Goal: Task Accomplishment & Management: Use online tool/utility

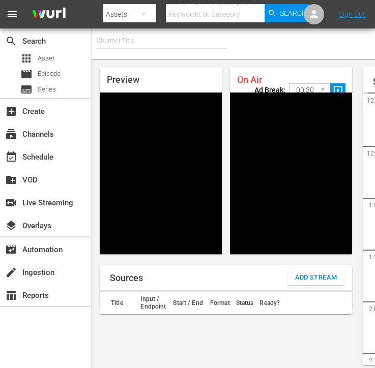
type input "FIFA+ English Global (1781)"
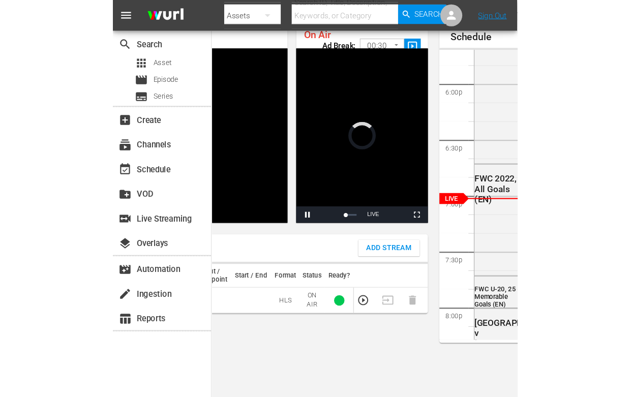
scroll to position [48, 0]
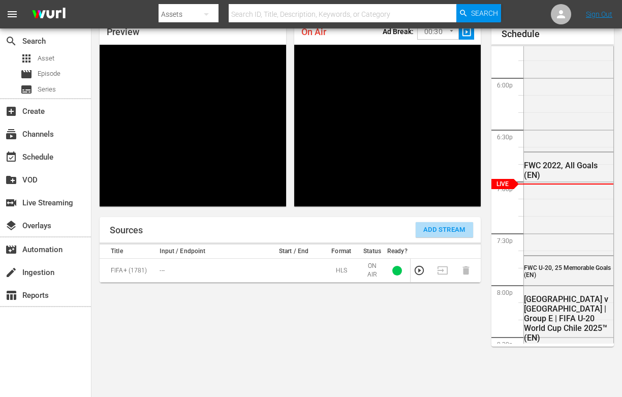
click at [430, 232] on span "Add Stream" at bounding box center [444, 230] width 42 height 12
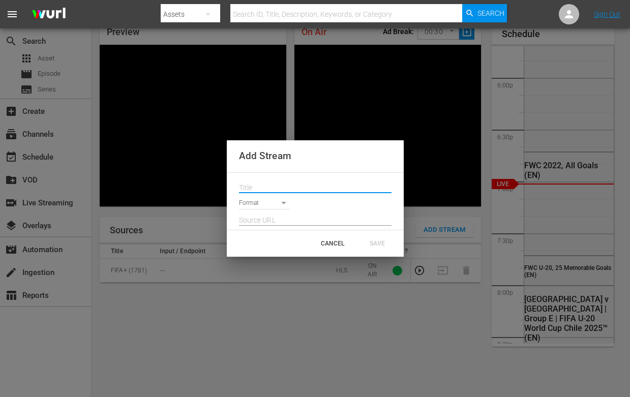
click at [309, 187] on input "text" at bounding box center [315, 187] width 152 height 15
paste input "Live Channel 161e4e0a-f812-4ff6-ae62-b068686b151d eng FIFA U-20 World Cup [GEOG…"
type input "Live Channel 161e4e0a-f812-4ff6-ae62-b068686b151d eng FIFA U-20 World Cup [GEOG…"
click at [269, 206] on body "menu Search By Assets Search ID, Title, Description, Keywords, or Category Sear…" at bounding box center [315, 150] width 630 height 397
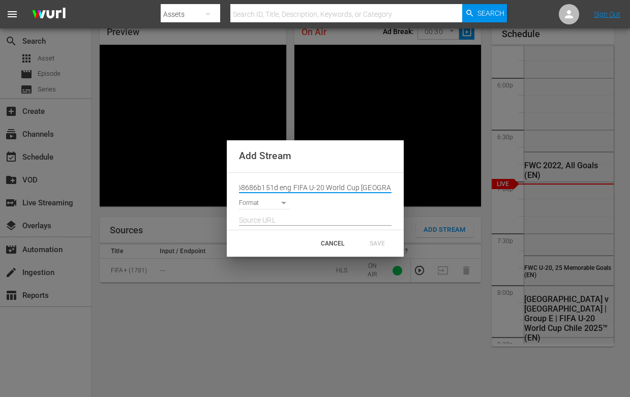
scroll to position [0, 0]
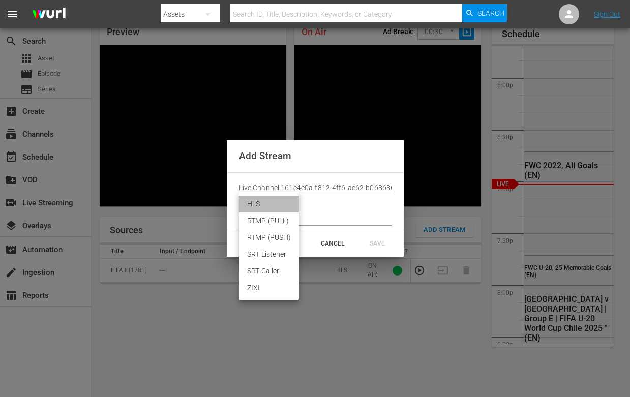
drag, startPoint x: 265, startPoint y: 206, endPoint x: 273, endPoint y: 219, distance: 14.8
click at [265, 206] on li "HLS" at bounding box center [269, 204] width 60 height 17
type input "HLS"
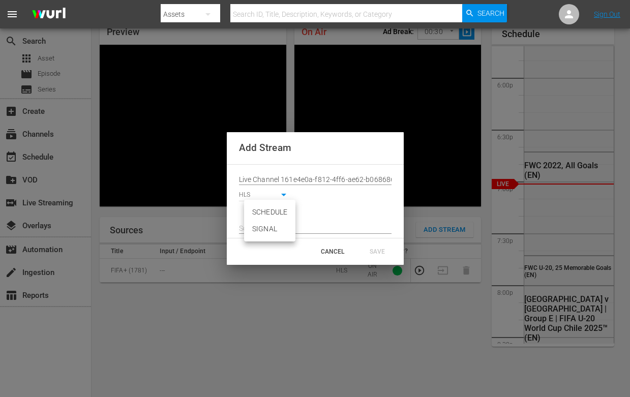
click at [270, 217] on body "menu Search By Assets Search ID, Title, Description, Keywords, or Category Sear…" at bounding box center [315, 150] width 630 height 397
click at [267, 228] on li "SIGNAL" at bounding box center [269, 229] width 51 height 17
type input "SIGNAL"
click at [303, 226] on input "text" at bounding box center [315, 228] width 152 height 15
paste input "[URL][DOMAIN_NAME][DATE][DATE]"
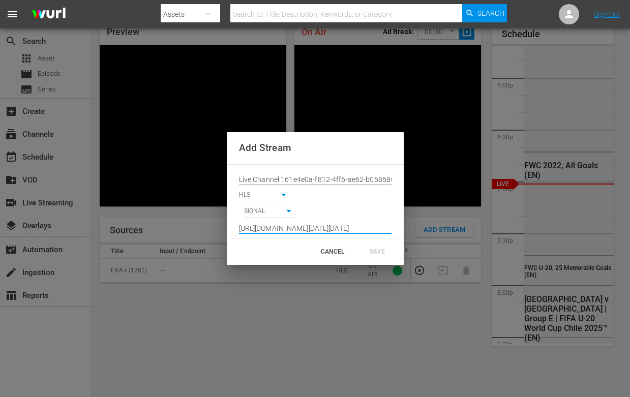
scroll to position [0, 747]
type input "[URL][DOMAIN_NAME][DATE][DATE]"
click at [374, 251] on div "SAVE" at bounding box center [377, 251] width 45 height 18
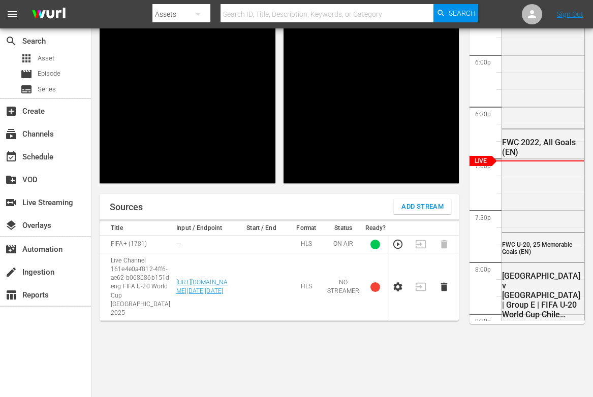
scroll to position [1835, 0]
click at [397, 292] on icon "button" at bounding box center [397, 287] width 9 height 9
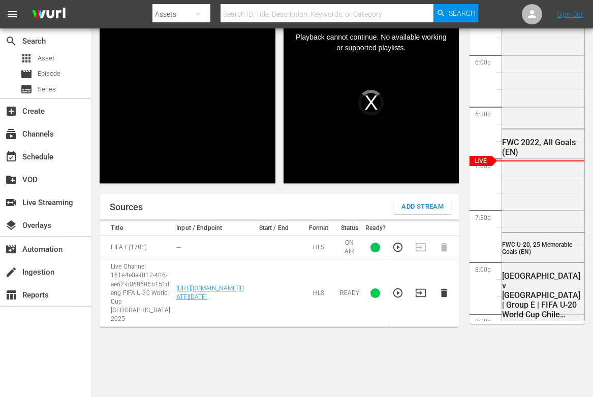
click at [397, 298] on icon "button" at bounding box center [397, 293] width 9 height 9
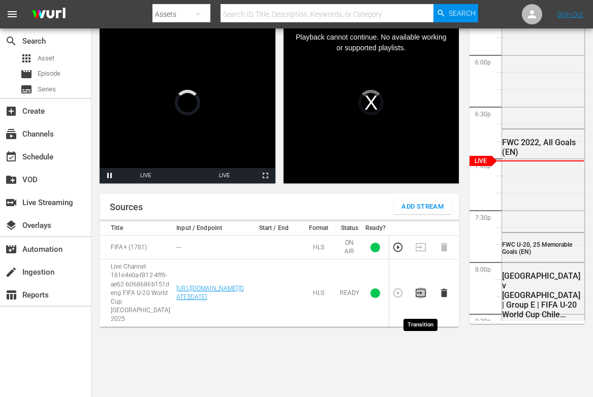
click at [419, 297] on icon "button" at bounding box center [421, 293] width 10 height 8
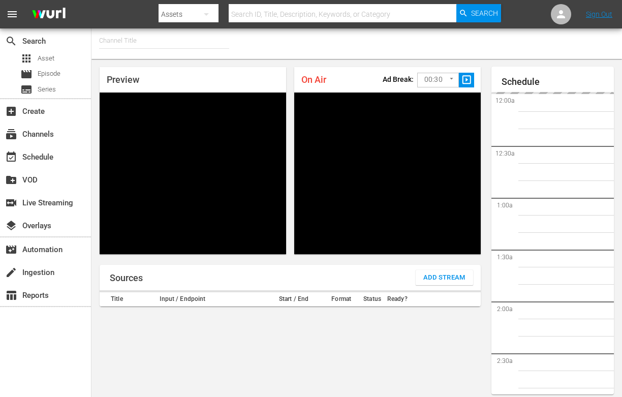
type input "FIFA+ [DEMOGRAPHIC_DATA] Local (1778)"
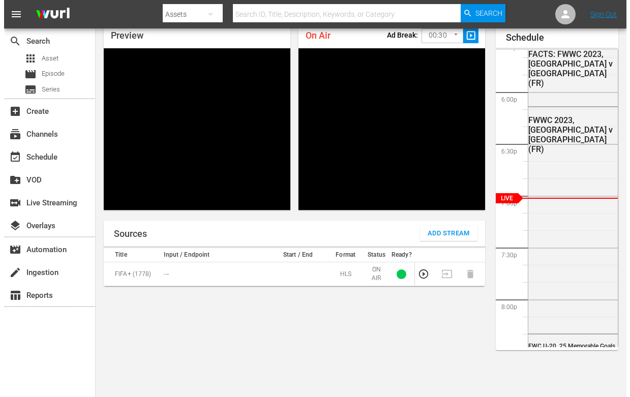
scroll to position [1824, 0]
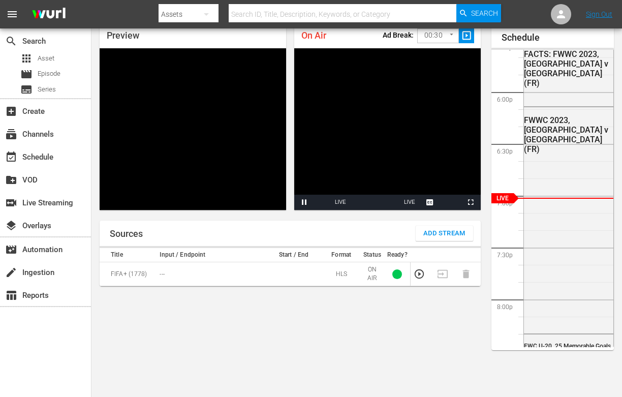
click at [433, 243] on div "Sources Add Stream" at bounding box center [290, 233] width 381 height 25
click at [425, 228] on span "Add Stream" at bounding box center [444, 234] width 42 height 12
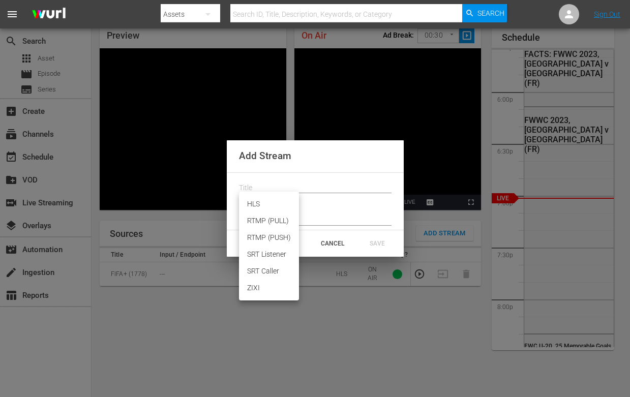
click at [260, 205] on body "menu Search By Assets Search ID, Title, Description, Keywords, or Category Sear…" at bounding box center [315, 154] width 630 height 397
click at [263, 210] on li "HLS" at bounding box center [269, 204] width 60 height 17
type input "HLS"
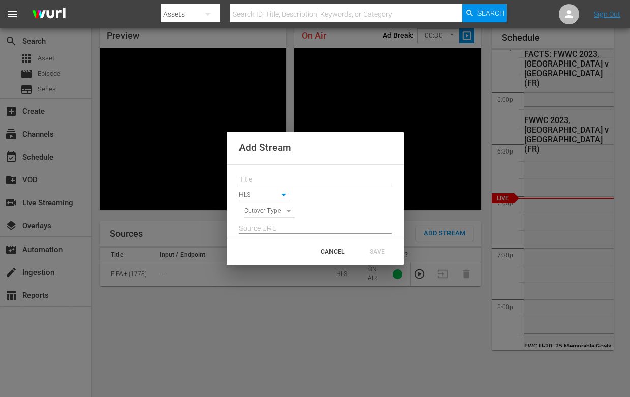
click at [262, 210] on body "menu Search By Assets Search ID, Title, Description, Keywords, or Category Sear…" at bounding box center [315, 154] width 630 height 397
click at [263, 231] on li "SIGNAL" at bounding box center [269, 229] width 51 height 17
type input "SIGNAL"
click at [254, 177] on input "text" at bounding box center [315, 179] width 152 height 15
paste input "Live Channel 161e4e0a-f812-4ff6-ae62-b068686b151d eng FIFA U-20 World Cup [GEOG…"
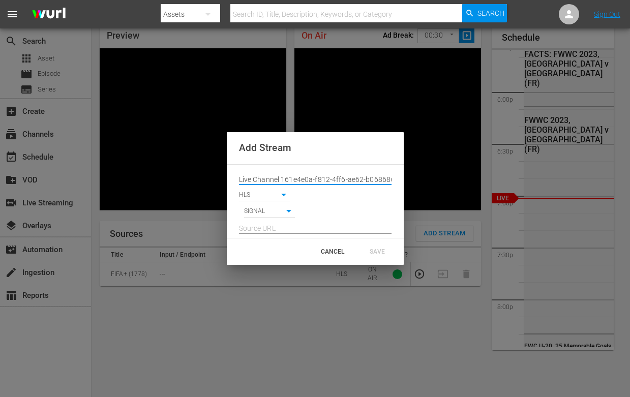
scroll to position [0, 137]
type input "Live Channel 161e4e0a-f812-4ff6-ae62-b068686b151d eng FIFA U-20 World Cup [GEOG…"
click at [287, 229] on input "text" at bounding box center [315, 228] width 152 height 15
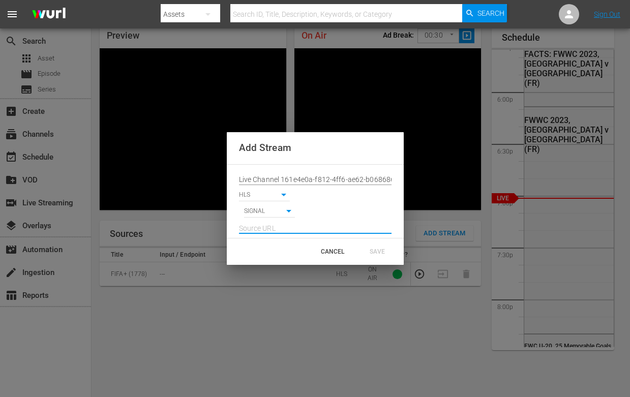
paste input "[URL][DOMAIN_NAME][DATE][DATE]"
type input "[URL][DOMAIN_NAME][DATE][DATE]"
click at [364, 247] on div "SAVE" at bounding box center [377, 251] width 45 height 18
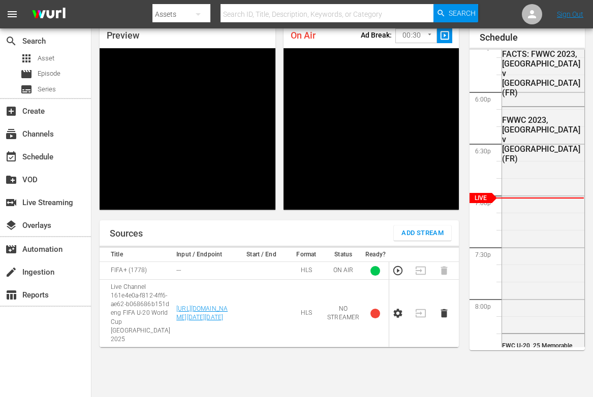
scroll to position [1824, 0]
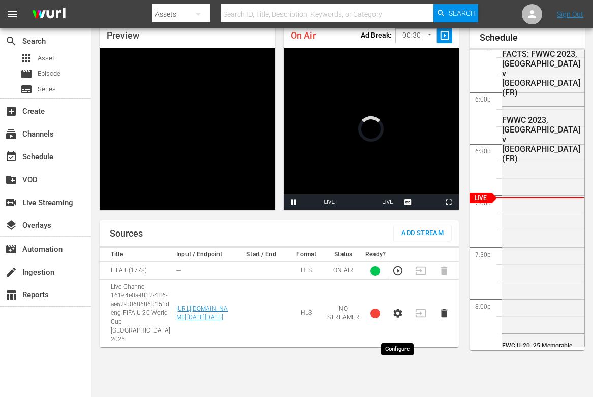
click at [402, 319] on icon "button" at bounding box center [397, 313] width 11 height 11
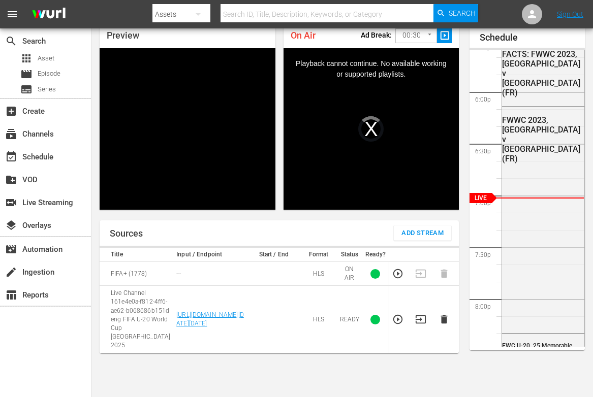
click at [401, 324] on icon "button" at bounding box center [397, 319] width 9 height 9
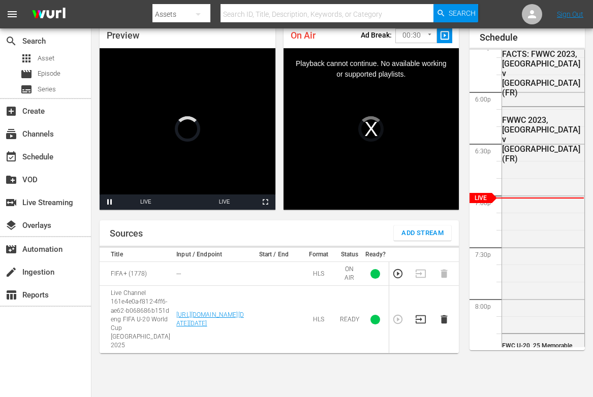
click at [422, 325] on icon "button" at bounding box center [420, 319] width 11 height 11
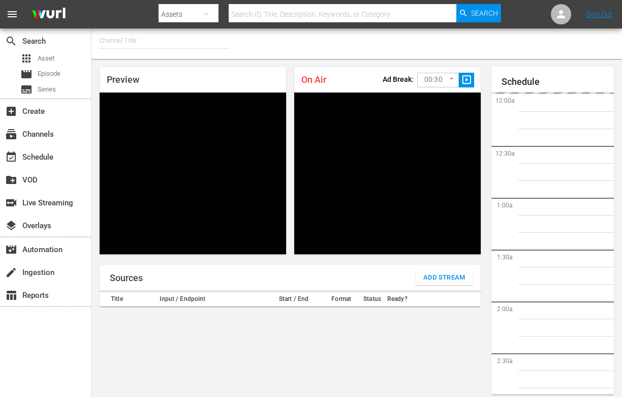
type input "FIFA+ German Local (1777)"
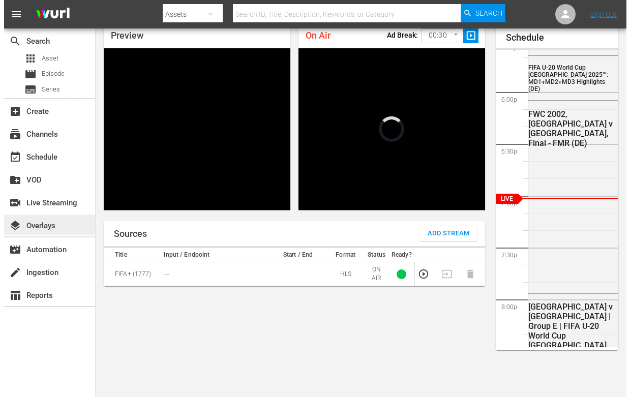
scroll to position [1824, 0]
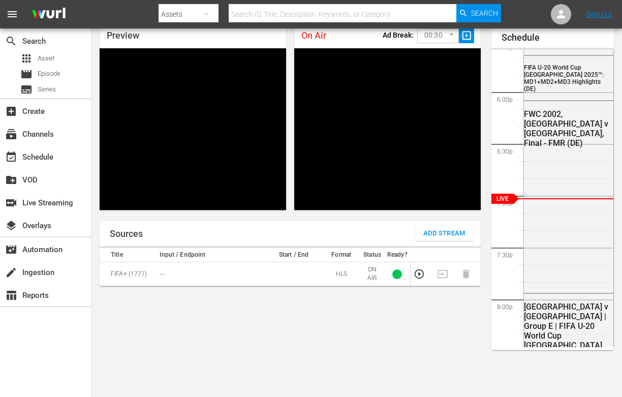
click at [439, 238] on span "Add Stream" at bounding box center [444, 234] width 42 height 12
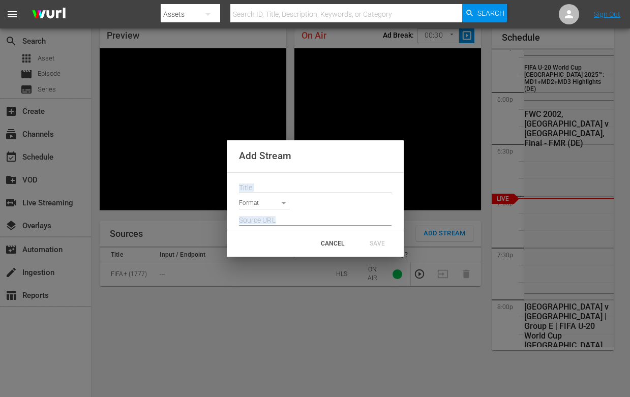
click at [439, 238] on div "Add Stream Format CANCEL SAVE" at bounding box center [315, 198] width 630 height 397
click at [305, 191] on input "text" at bounding box center [315, 187] width 152 height 15
paste input "Live Channel 161e4e0a-f812-4ff6-ae62-b068686b151d eng FIFA U-20 World Cup [GEOG…"
type input "Live Channel 161e4e0a-f812-4ff6-ae62-b068686b151d eng FIFA U-20 World Cup [GEOG…"
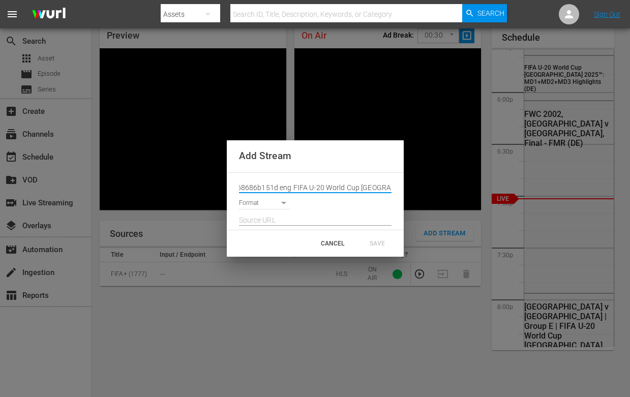
click at [271, 206] on body "menu Search By Assets Search ID, Title, Description, Keywords, or Category Sear…" at bounding box center [315, 154] width 630 height 397
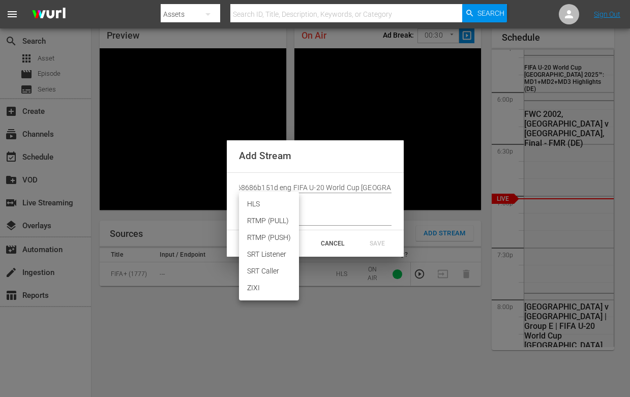
scroll to position [0, 0]
click at [269, 208] on li "HLS" at bounding box center [269, 204] width 60 height 17
type input "HLS"
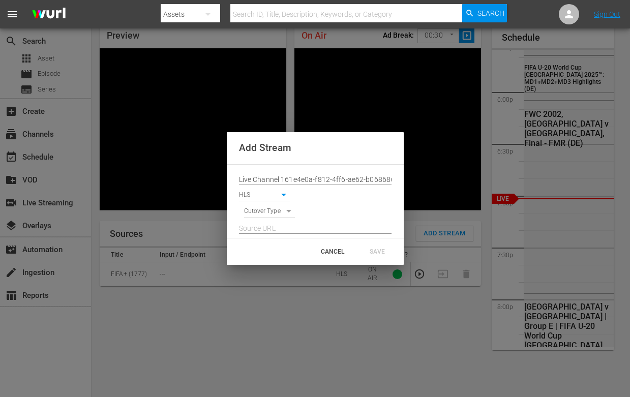
click at [272, 216] on body "menu Search By Assets Search ID, Title, Description, Keywords, or Category Sear…" at bounding box center [315, 154] width 630 height 397
click at [269, 224] on li "SIGNAL" at bounding box center [269, 229] width 51 height 17
type input "SIGNAL"
click at [295, 231] on input "text" at bounding box center [315, 228] width 152 height 15
paste input "[URL][DOMAIN_NAME][DATE][DATE]"
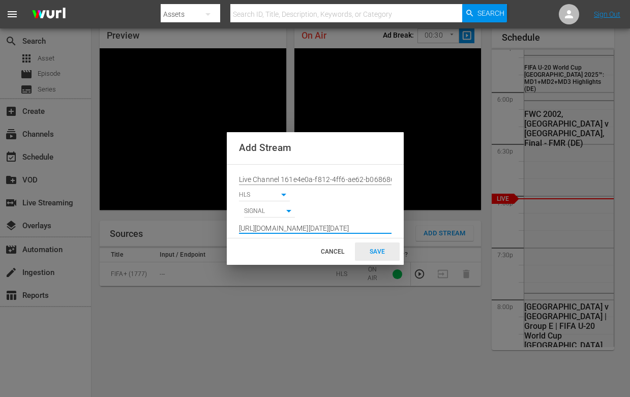
scroll to position [0, 747]
type input "[URL][DOMAIN_NAME][DATE][DATE]"
click at [379, 256] on div "SAVE" at bounding box center [377, 251] width 45 height 18
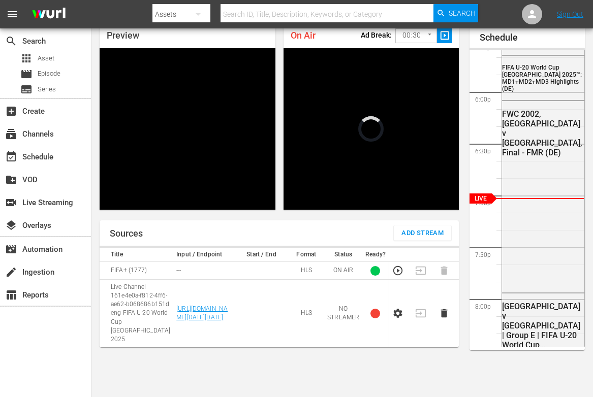
scroll to position [1824, 0]
click at [395, 318] on icon "button" at bounding box center [397, 313] width 9 height 9
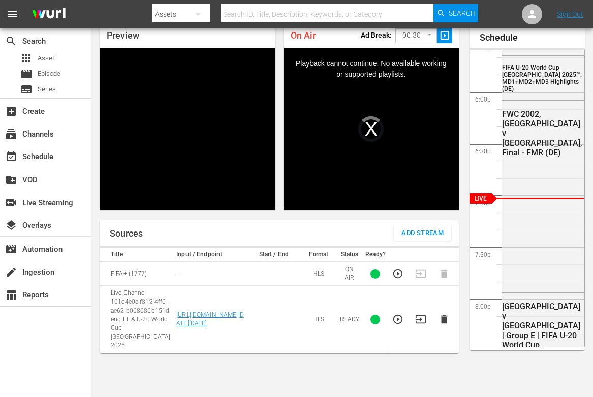
click at [402, 325] on icon "button" at bounding box center [397, 319] width 11 height 11
click at [420, 324] on icon "button" at bounding box center [421, 320] width 10 height 8
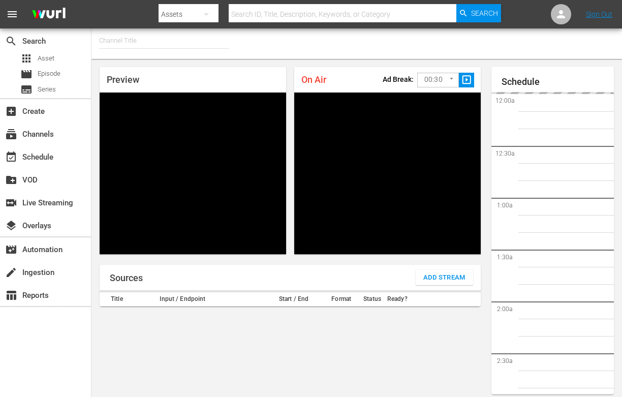
type input "FIFA+ Italian Local (1779)"
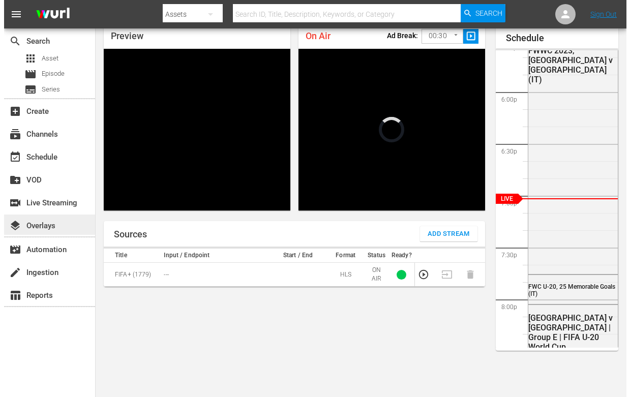
scroll to position [1825, 0]
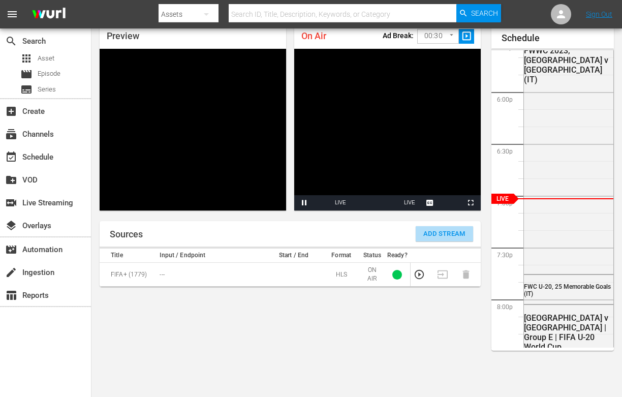
click at [443, 228] on span "Add Stream" at bounding box center [444, 234] width 42 height 12
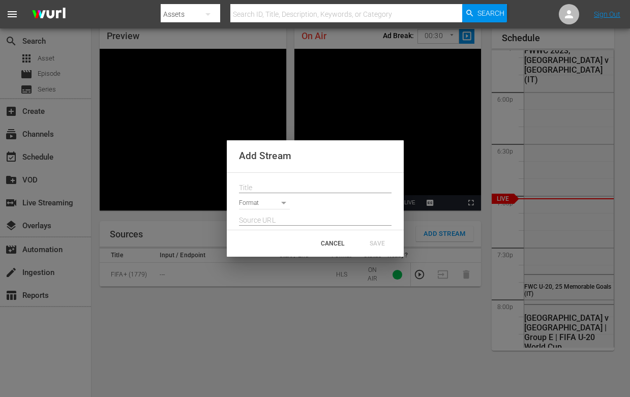
drag, startPoint x: 277, startPoint y: 189, endPoint x: 272, endPoint y: 199, distance: 10.9
click at [277, 189] on input "text" at bounding box center [315, 187] width 152 height 15
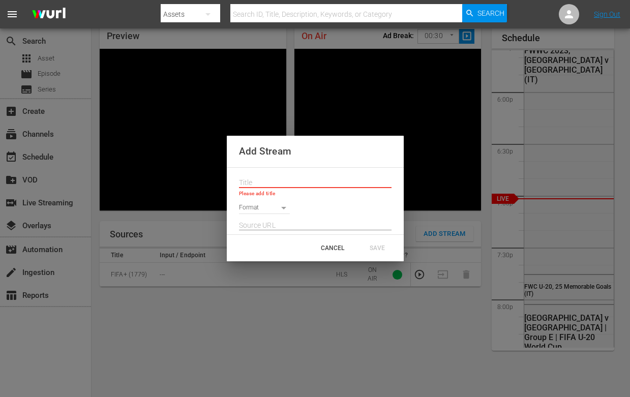
paste input "Live Channel 161e4e0a-f812-4ff6-ae62-b068686b151d eng FIFA U-20 World Cup [GEOG…"
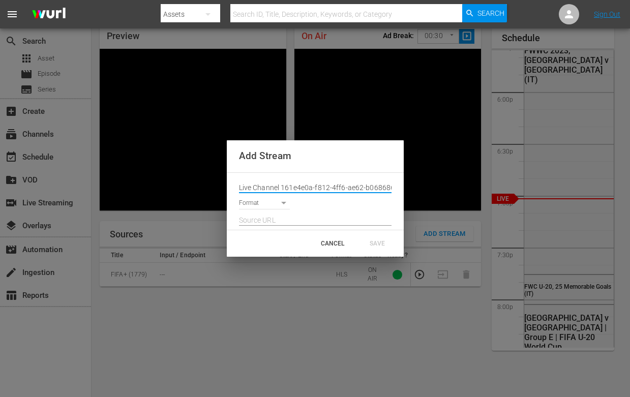
scroll to position [0, 137]
type input "Live Channel 161e4e0a-f812-4ff6-ae62-b068686b151d eng FIFA U-20 World Cup [GEOG…"
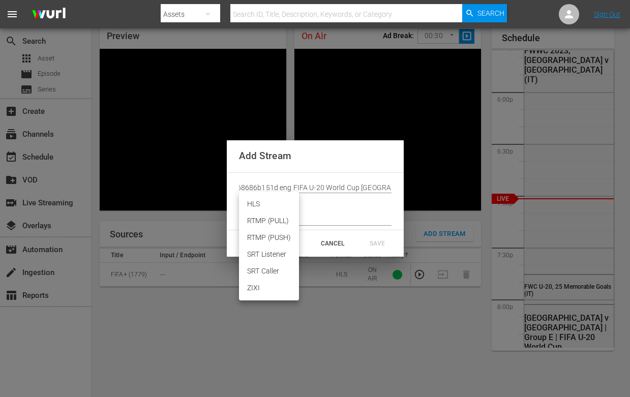
click at [270, 206] on body "menu Search By Assets Search ID, Title, Description, Keywords, or Category Sear…" at bounding box center [315, 154] width 630 height 397
click at [267, 204] on li "HLS" at bounding box center [269, 204] width 60 height 17
type input "HLS"
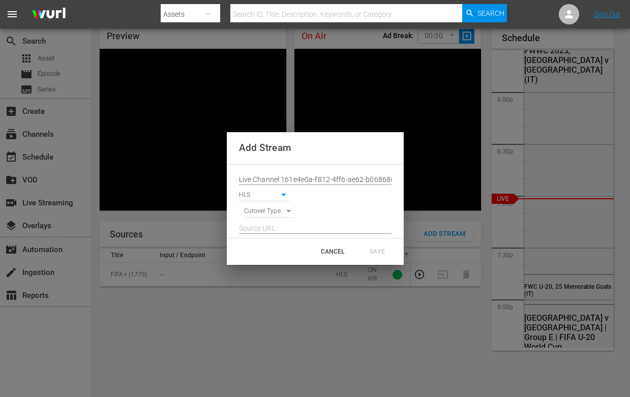
click at [269, 211] on body "menu Search By Assets Search ID, Title, Description, Keywords, or Category Sear…" at bounding box center [315, 154] width 630 height 397
click at [271, 229] on li "SIGNAL" at bounding box center [269, 229] width 51 height 17
type input "SIGNAL"
click at [290, 227] on input "text" at bounding box center [315, 228] width 152 height 15
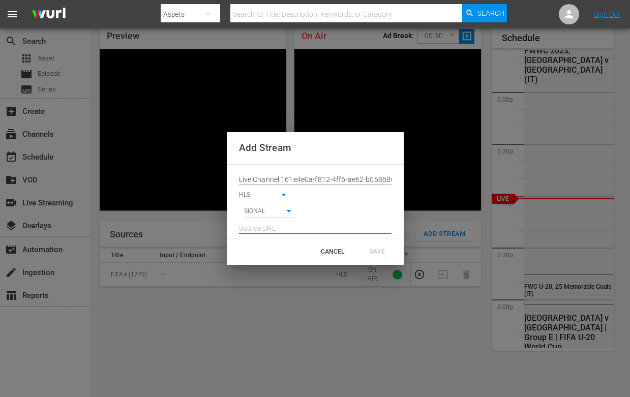
paste input "[URL][DOMAIN_NAME][DATE][DATE]"
type input "[URL][DOMAIN_NAME][DATE][DATE]"
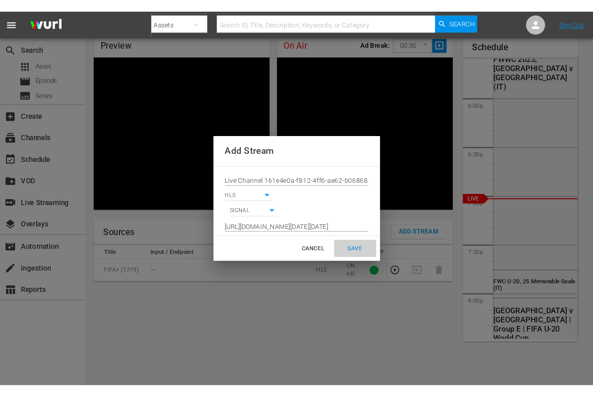
scroll to position [0, 0]
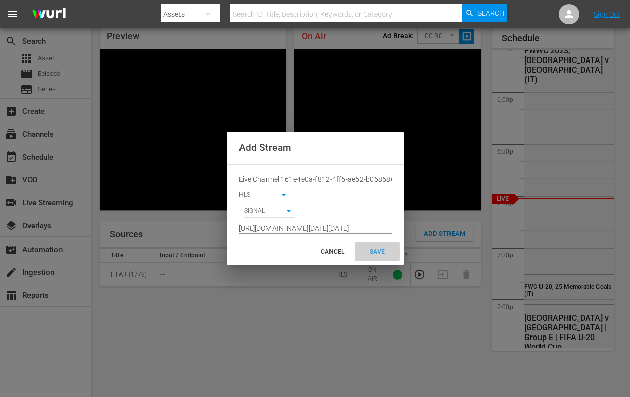
click at [371, 250] on div "SAVE" at bounding box center [377, 251] width 45 height 18
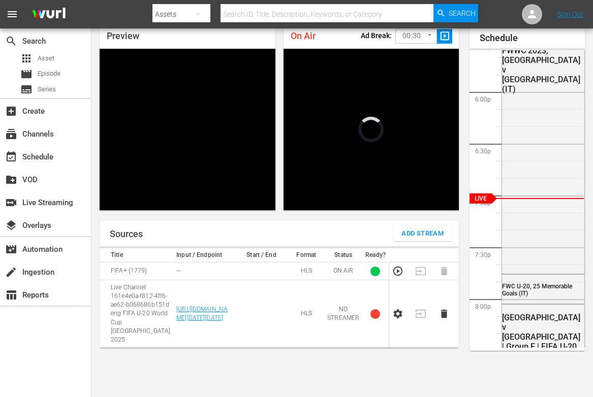
scroll to position [1825, 0]
click at [393, 332] on td at bounding box center [400, 315] width 23 height 68
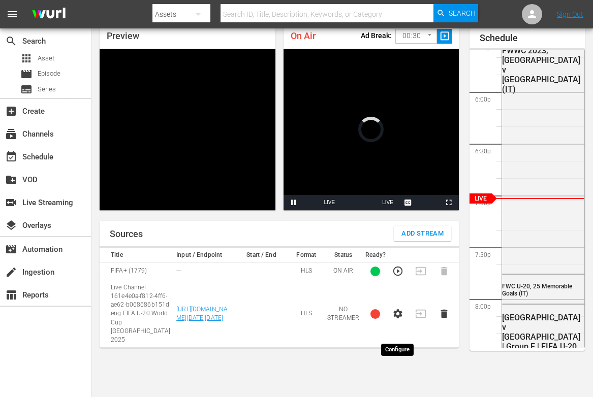
click at [393, 320] on icon "button" at bounding box center [397, 314] width 11 height 11
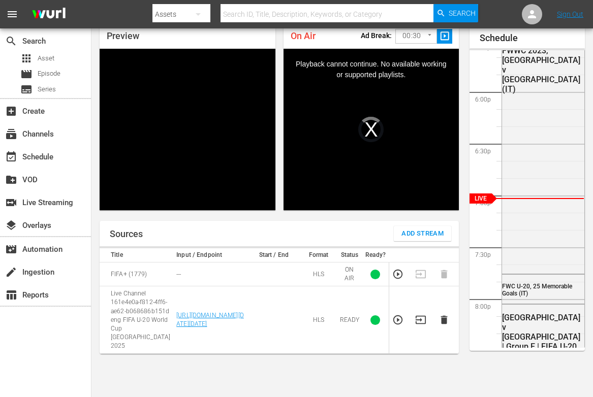
click at [397, 326] on icon "button" at bounding box center [397, 320] width 11 height 11
click at [419, 326] on icon "button" at bounding box center [420, 320] width 11 height 11
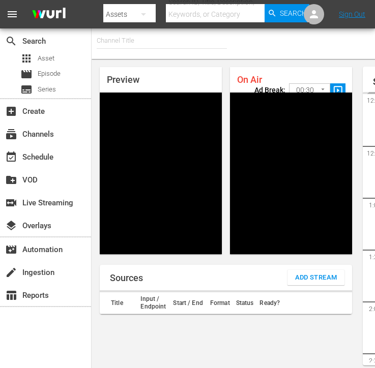
type input "FIFA+ [DEMOGRAPHIC_DATA] Local (1776)"
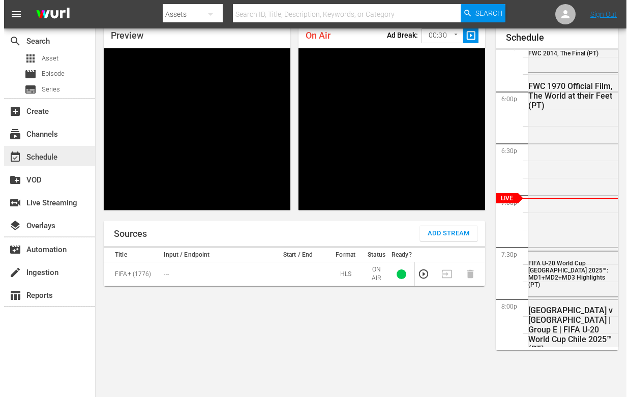
scroll to position [1825, 0]
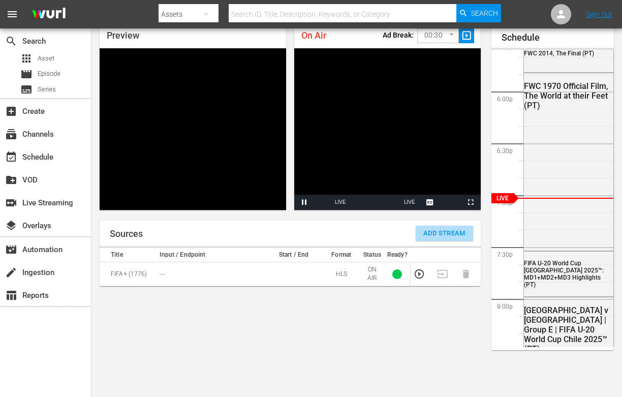
click at [433, 231] on span "Add Stream" at bounding box center [444, 234] width 42 height 12
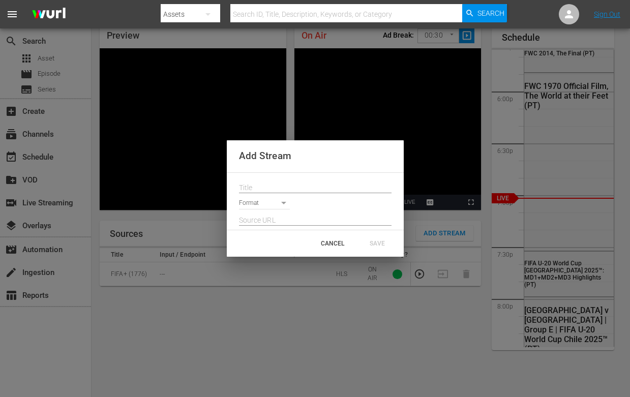
click at [320, 192] on input "text" at bounding box center [315, 187] width 152 height 15
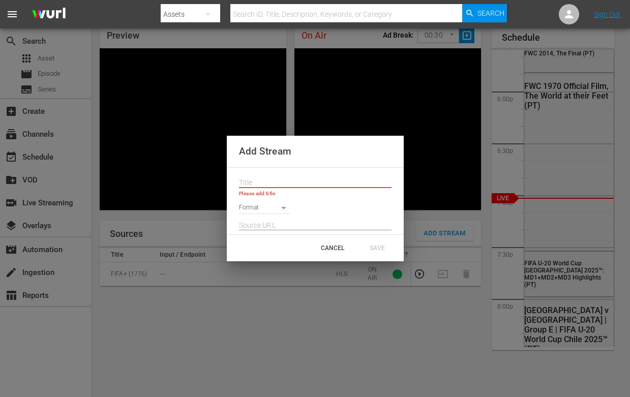
paste input "Live Channel 161e4e0a-f812-4ff6-ae62-b068686b151d eng FIFA U-20 World Cup [GEOG…"
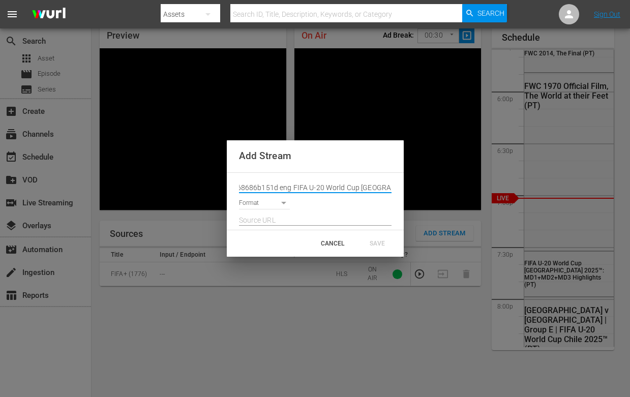
type input "Live Channel 161e4e0a-f812-4ff6-ae62-b068686b151d eng FIFA U-20 World Cup [GEOG…"
click at [276, 197] on body "menu Search By Assets Search ID, Title, Description, Keywords, or Category Sear…" at bounding box center [315, 154] width 630 height 397
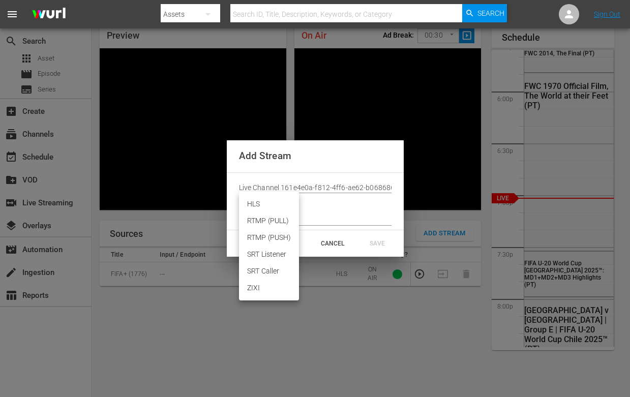
click at [269, 207] on li "HLS" at bounding box center [269, 204] width 60 height 17
type input "HLS"
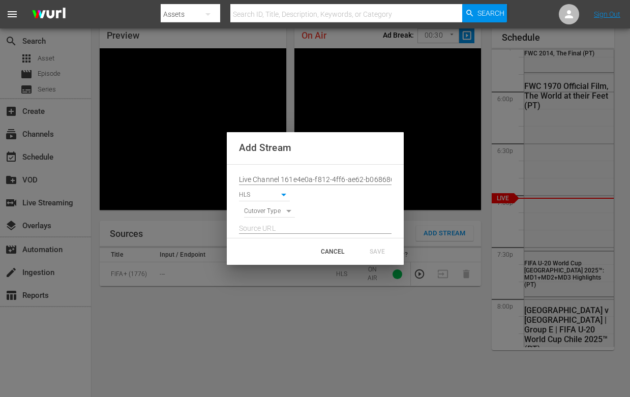
click at [271, 218] on div at bounding box center [315, 226] width 152 height 16
click at [271, 216] on body "menu Search By Assets Search ID, Title, Description, Keywords, or Category Sear…" at bounding box center [315, 154] width 630 height 397
click at [273, 225] on li "SIGNAL" at bounding box center [269, 229] width 51 height 17
type input "SIGNAL"
click at [304, 230] on input "text" at bounding box center [315, 228] width 152 height 15
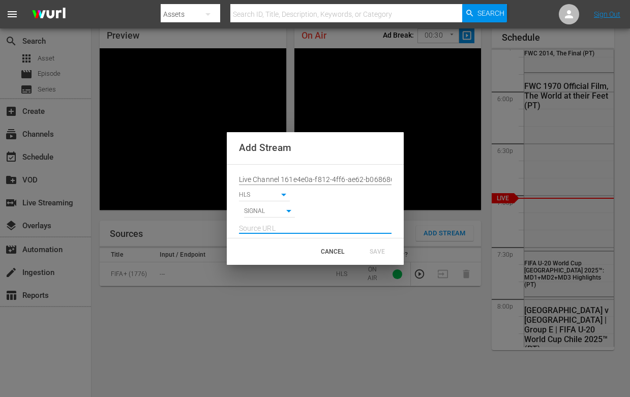
paste input "[URL][DOMAIN_NAME][DATE][DATE]"
type input "[URL][DOMAIN_NAME][DATE][DATE]"
click at [379, 246] on div "SAVE" at bounding box center [377, 251] width 45 height 18
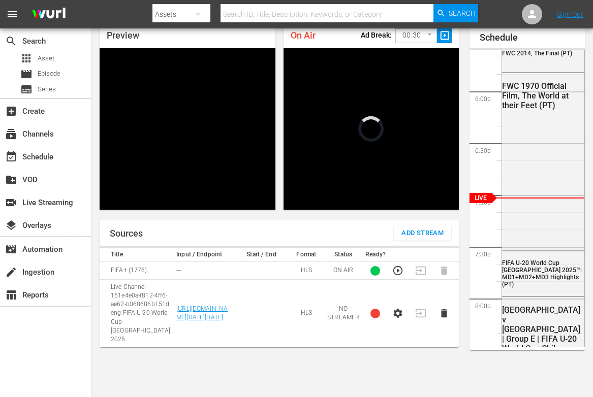
scroll to position [1825, 0]
click at [390, 322] on td at bounding box center [400, 314] width 23 height 68
click at [395, 319] on icon "button" at bounding box center [397, 313] width 11 height 11
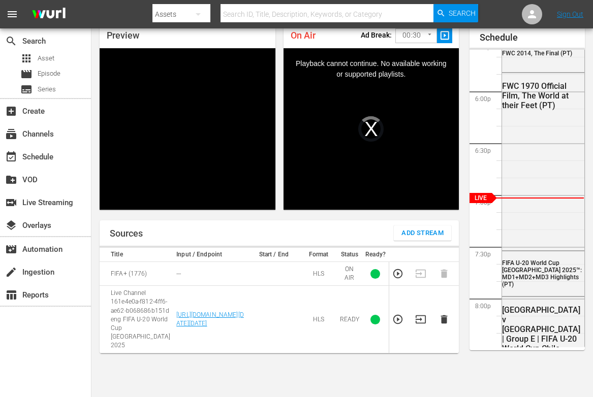
click at [397, 324] on icon "button" at bounding box center [397, 319] width 9 height 9
click at [418, 325] on icon "button" at bounding box center [420, 319] width 11 height 11
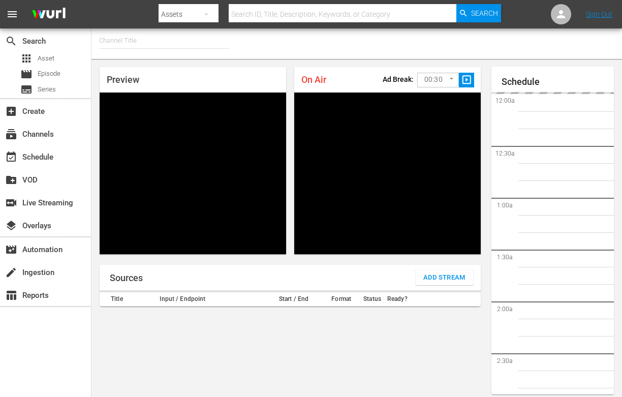
type input "FIFA+ Spanish Global (1780)"
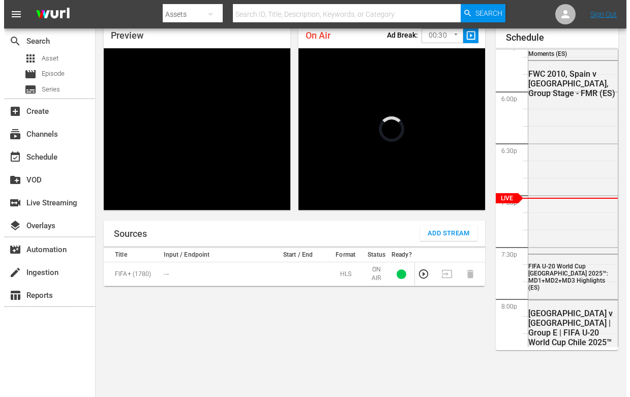
scroll to position [1825, 0]
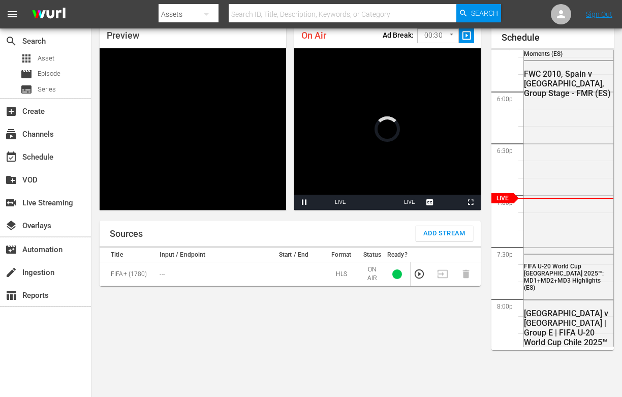
click at [382, 228] on span "Add Stream" at bounding box center [444, 234] width 42 height 12
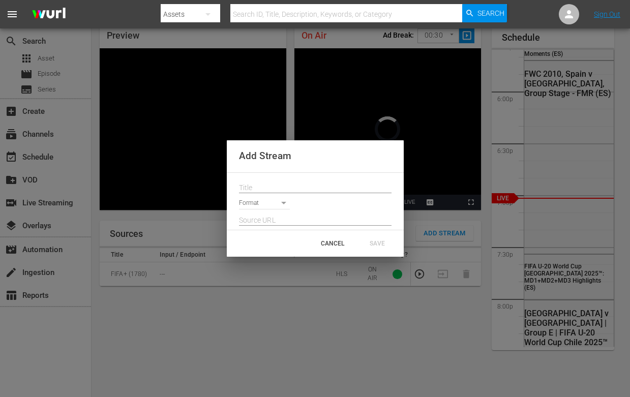
click at [293, 182] on input "text" at bounding box center [315, 187] width 152 height 15
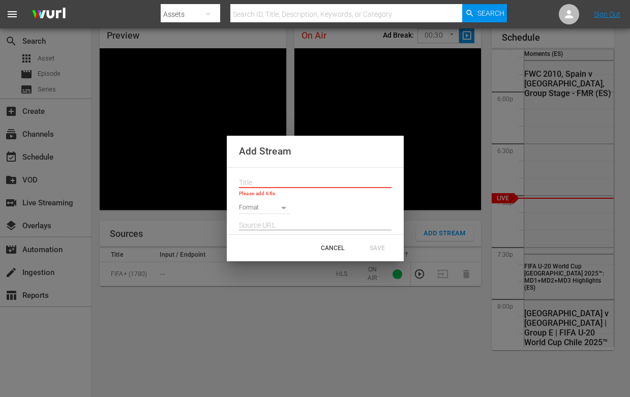
paste input "Live Channel 161e4e0a-f812-4ff6-ae62-b068686b151d eng FIFA U-20 World Cup [GEOG…"
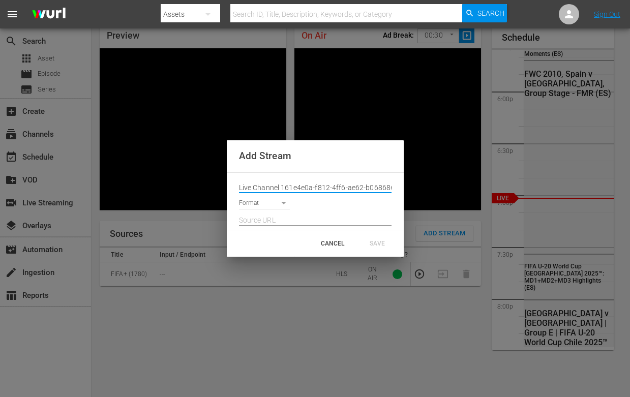
scroll to position [0, 137]
type input "Live Channel 161e4e0a-f812-4ff6-ae62-b068686b151d eng FIFA U-20 World Cup [GEOG…"
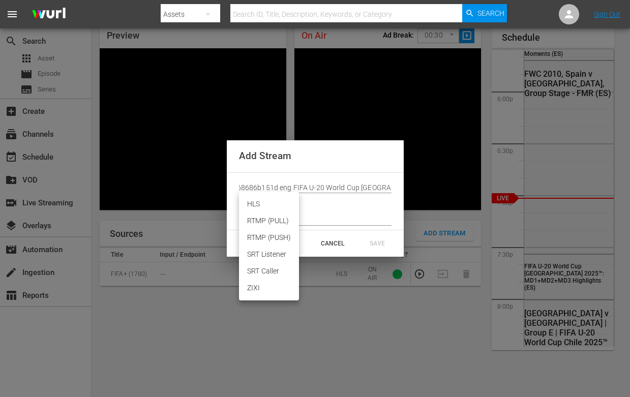
click at [256, 199] on body "menu Search By Assets Search ID, Title, Description, Keywords, or Category Sear…" at bounding box center [315, 154] width 630 height 397
click at [259, 207] on li "HLS" at bounding box center [269, 204] width 60 height 17
type input "HLS"
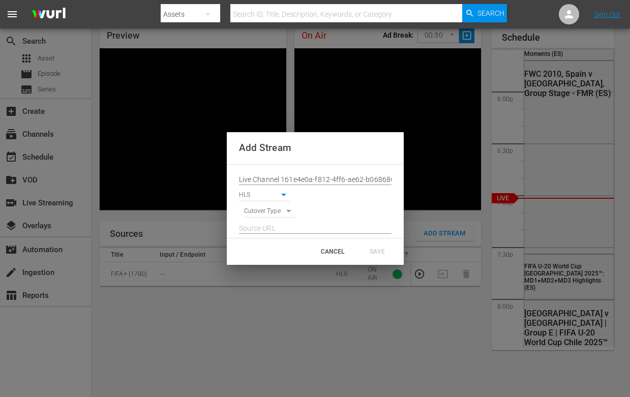
click at [266, 218] on div at bounding box center [315, 226] width 152 height 16
click at [267, 214] on body "menu Search By Assets Search ID, Title, Description, Keywords, or Category Sear…" at bounding box center [315, 154] width 630 height 397
click at [268, 224] on li "SIGNAL" at bounding box center [269, 229] width 51 height 17
type input "SIGNAL"
click at [273, 229] on input "text" at bounding box center [315, 228] width 152 height 15
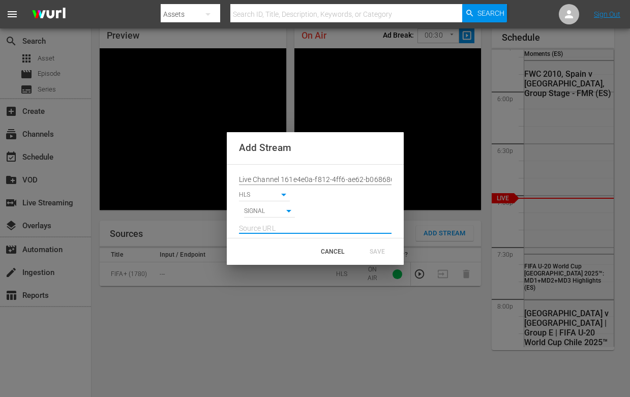
paste input "[URL][DOMAIN_NAME][DATE][DATE]"
type input "[URL][DOMAIN_NAME][DATE][DATE]"
click at [364, 245] on div "SAVE" at bounding box center [377, 251] width 45 height 18
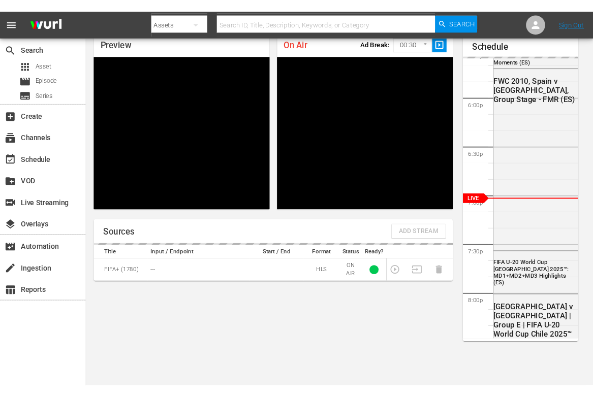
scroll to position [0, 0]
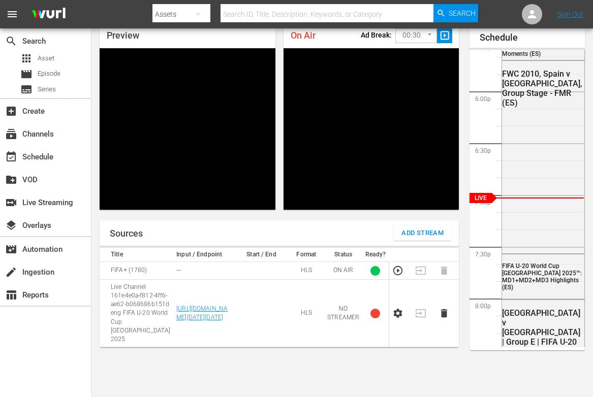
click at [382, 318] on icon "button" at bounding box center [397, 313] width 9 height 9
click at [382, 331] on td at bounding box center [400, 314] width 23 height 68
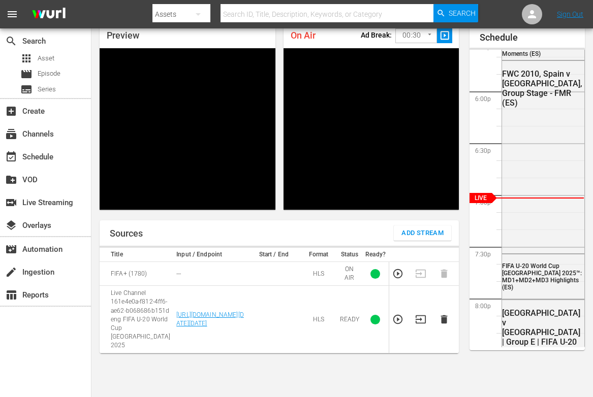
scroll to position [1825, 0]
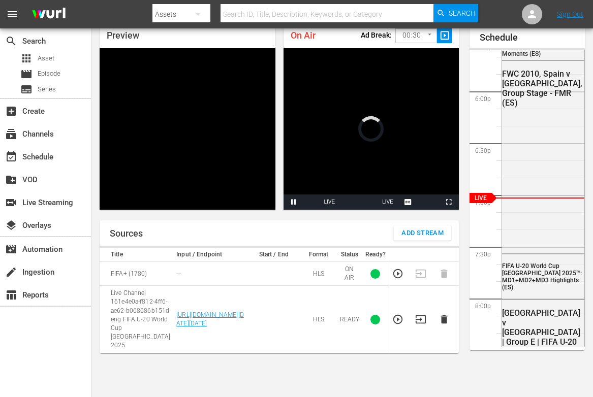
click at [382, 325] on icon "button" at bounding box center [397, 319] width 11 height 11
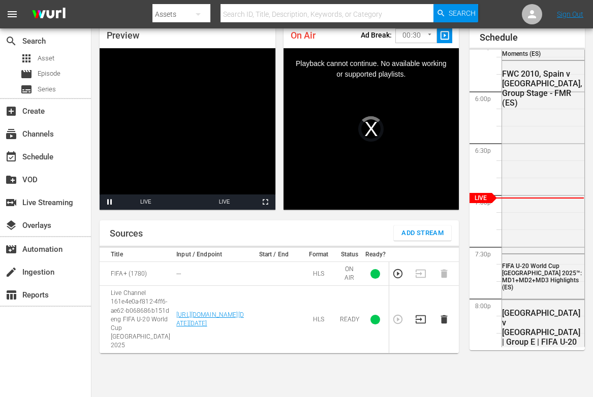
click at [382, 325] on icon "button" at bounding box center [420, 319] width 11 height 11
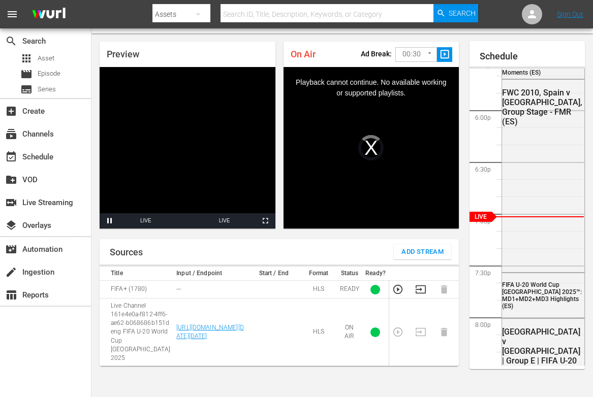
scroll to position [0, 0]
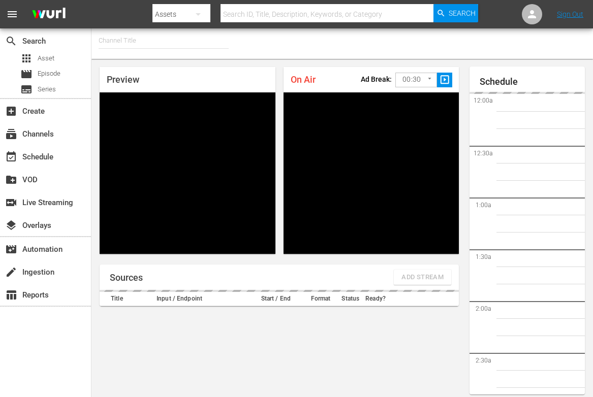
type input "FIFA+ [DEMOGRAPHIC_DATA] Local (1776)"
